Goal: Task Accomplishment & Management: Manage account settings

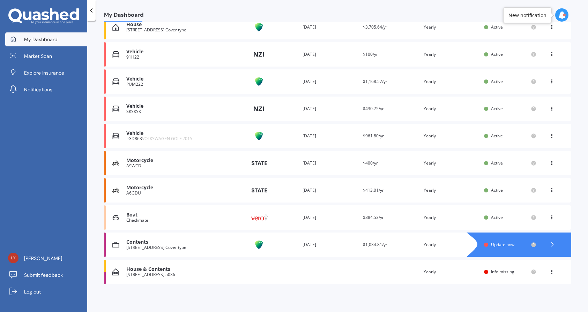
scroll to position [164, 0]
click at [549, 244] on icon at bounding box center [552, 244] width 7 height 7
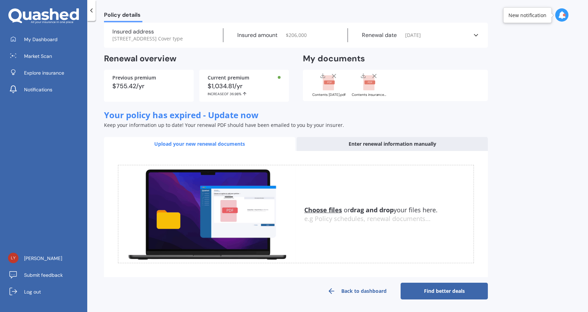
scroll to position [29, 0]
click at [329, 211] on u "Choose files" at bounding box center [323, 210] width 38 height 8
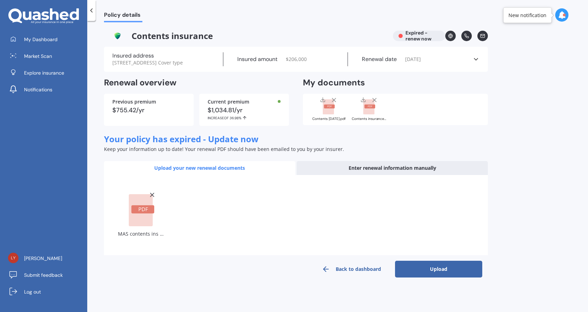
click at [436, 272] on button "Upload" at bounding box center [438, 269] width 87 height 17
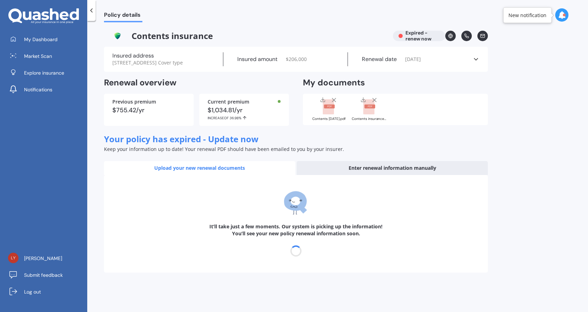
select select "27"
select select "08"
select select "2026"
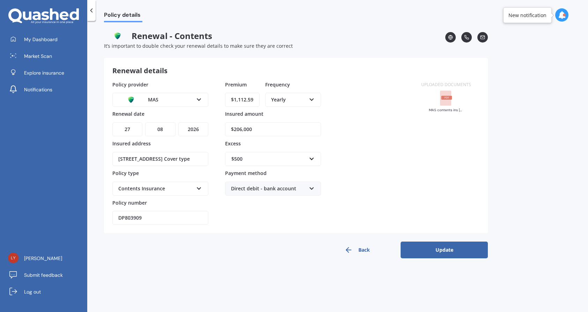
click at [438, 248] on button "Update" at bounding box center [443, 250] width 87 height 17
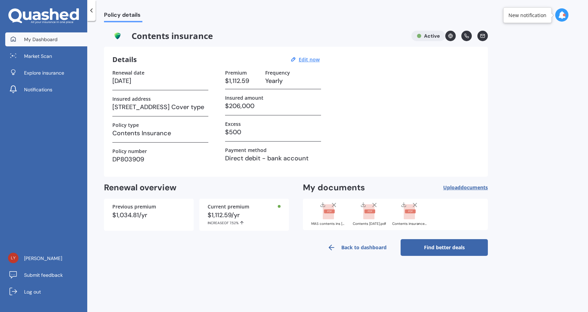
click at [42, 39] on span "My Dashboard" at bounding box center [40, 39] width 33 height 7
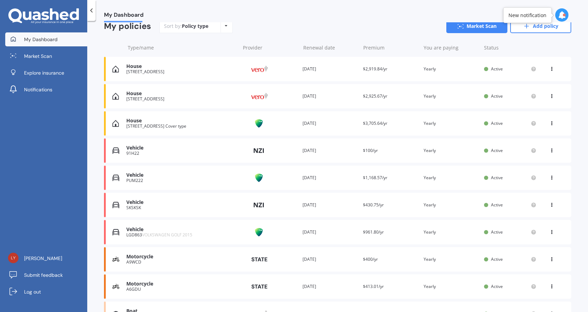
scroll to position [94, 0]
